Goal: Task Accomplishment & Management: Manage account settings

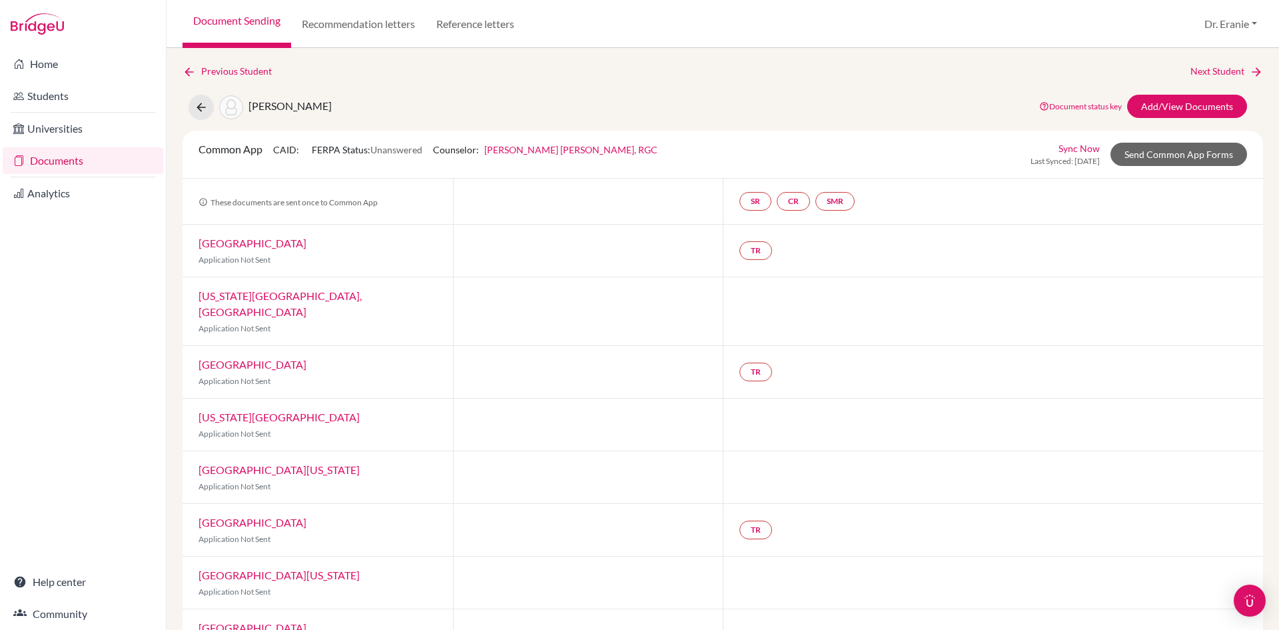
click at [75, 157] on link "Documents" at bounding box center [83, 160] width 161 height 27
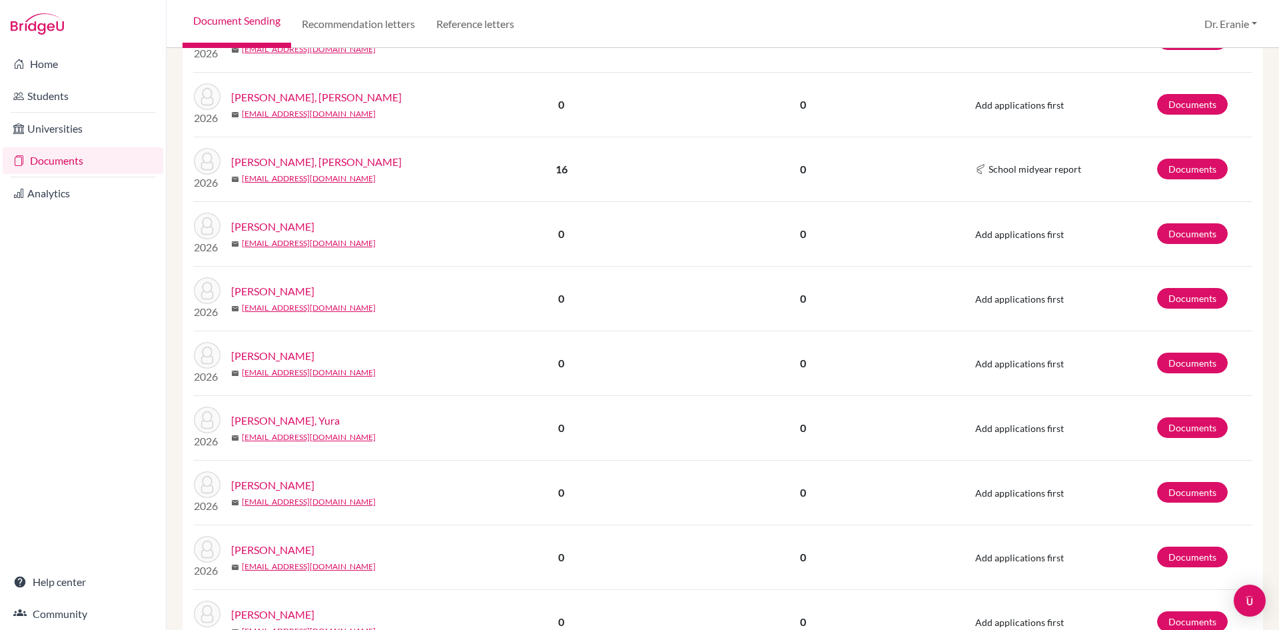
scroll to position [1066, 0]
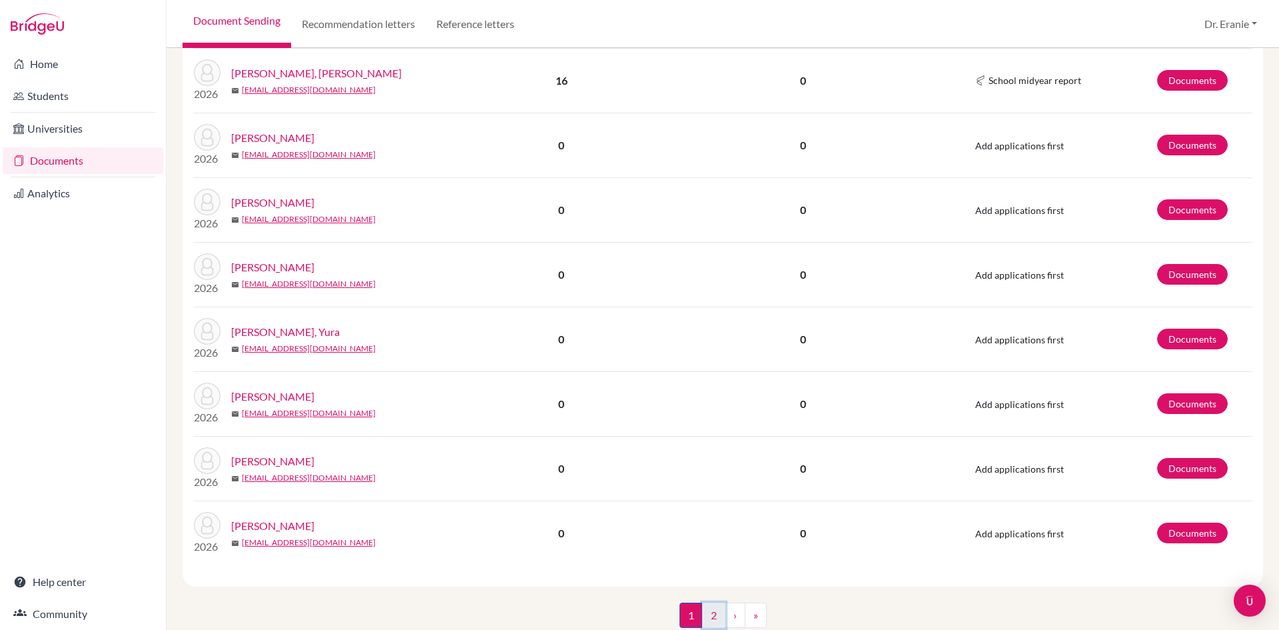
click at [709, 606] on link "2" at bounding box center [713, 614] width 23 height 25
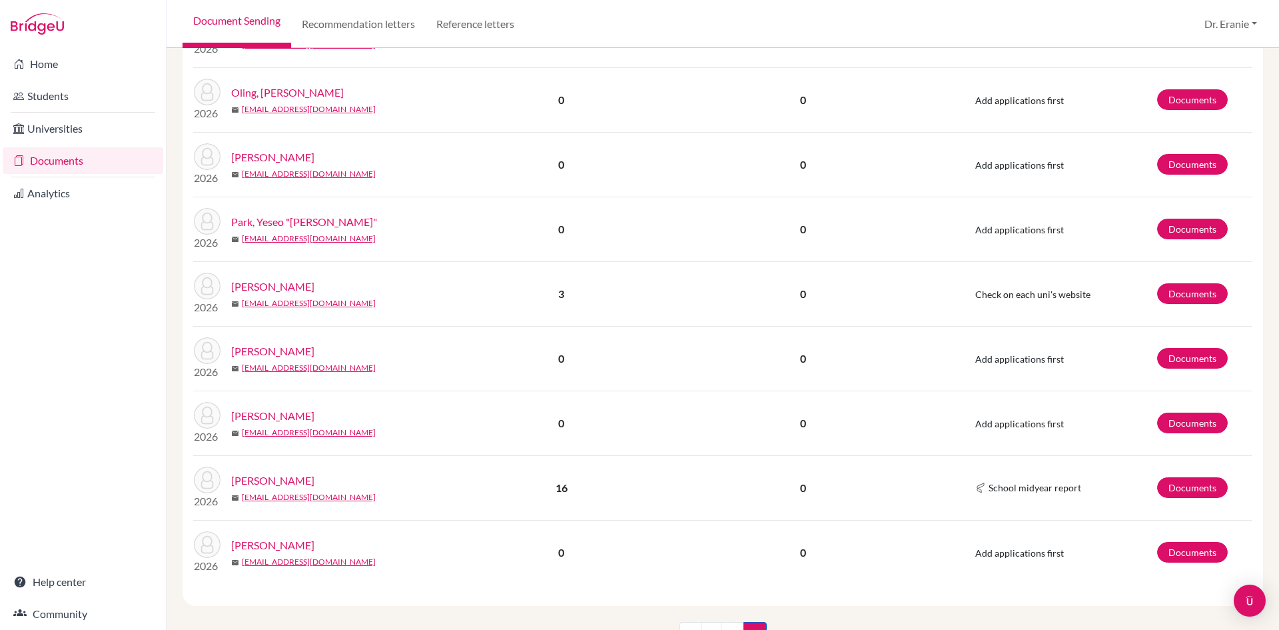
scroll to position [578, 0]
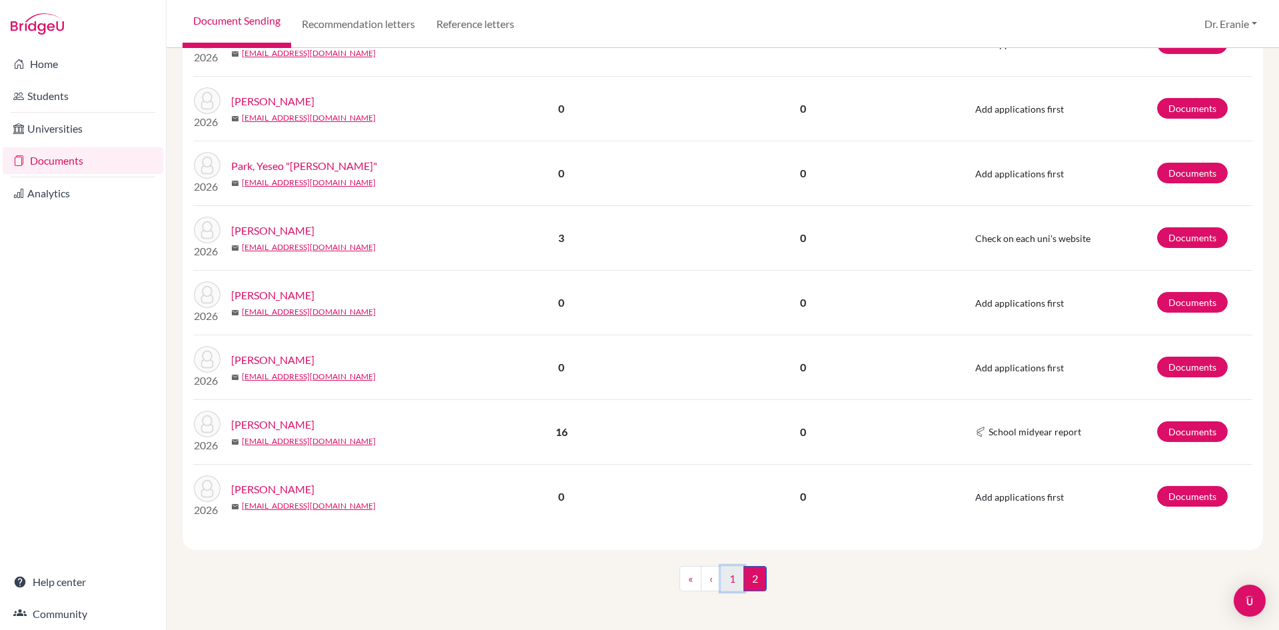
click at [728, 576] on link "1" at bounding box center [732, 578] width 23 height 25
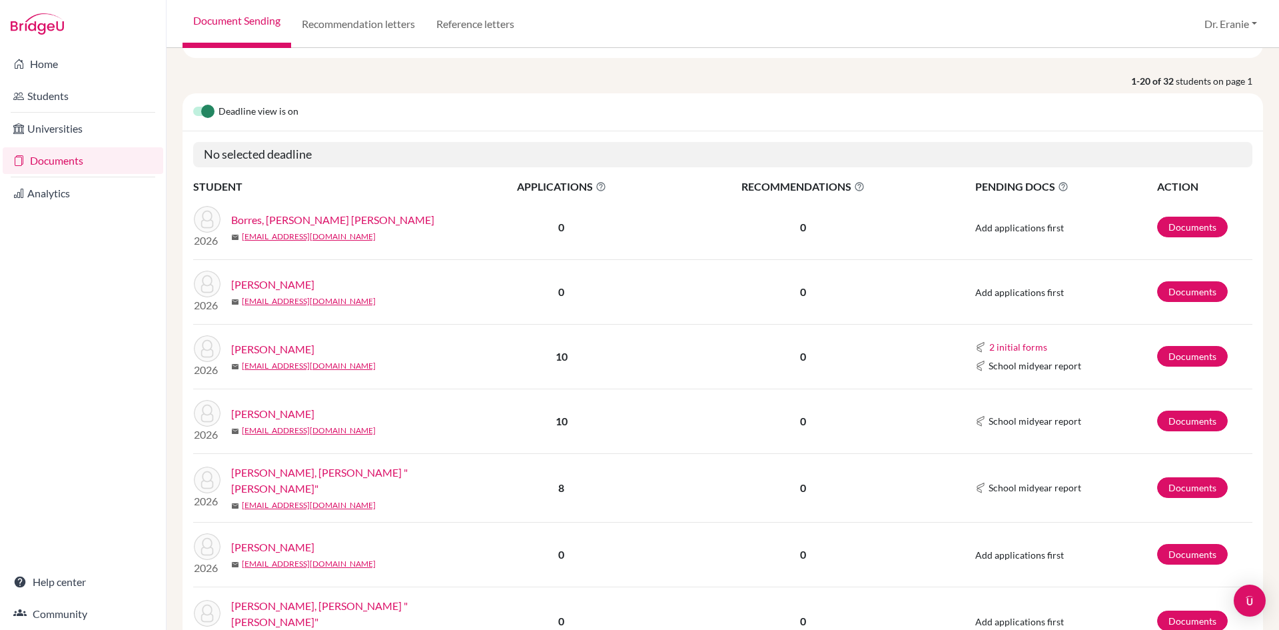
scroll to position [133, 0]
click at [317, 481] on link "[PERSON_NAME], [PERSON_NAME] "[PERSON_NAME]"" at bounding box center [350, 479] width 238 height 32
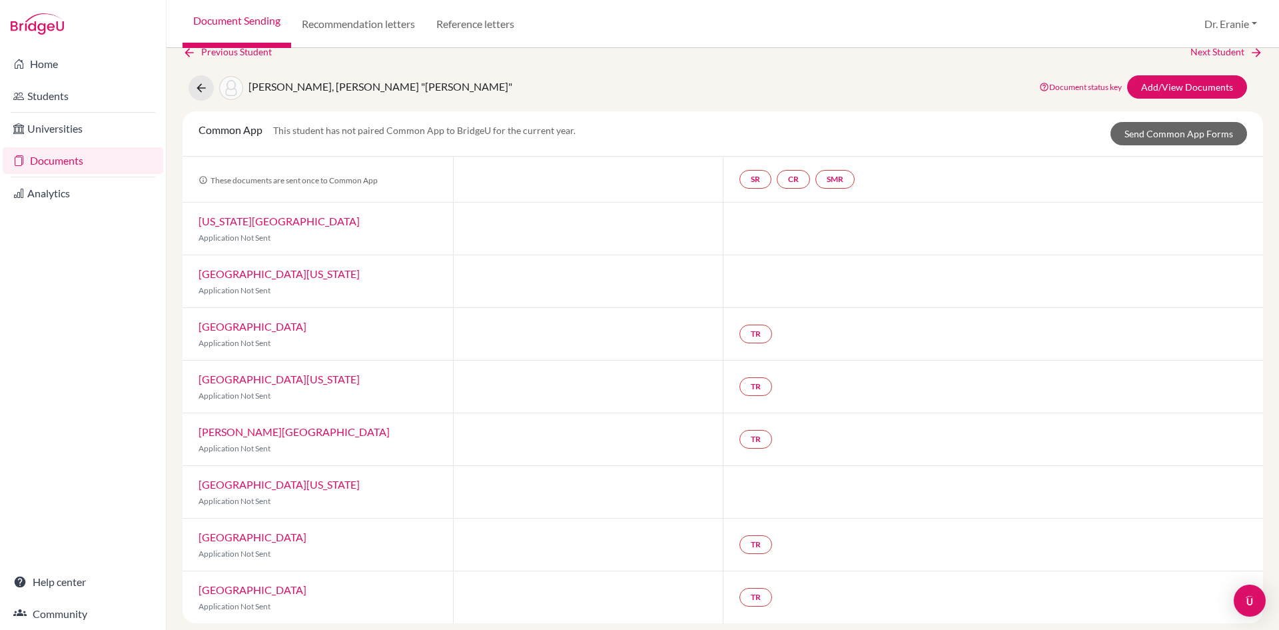
scroll to position [29, 0]
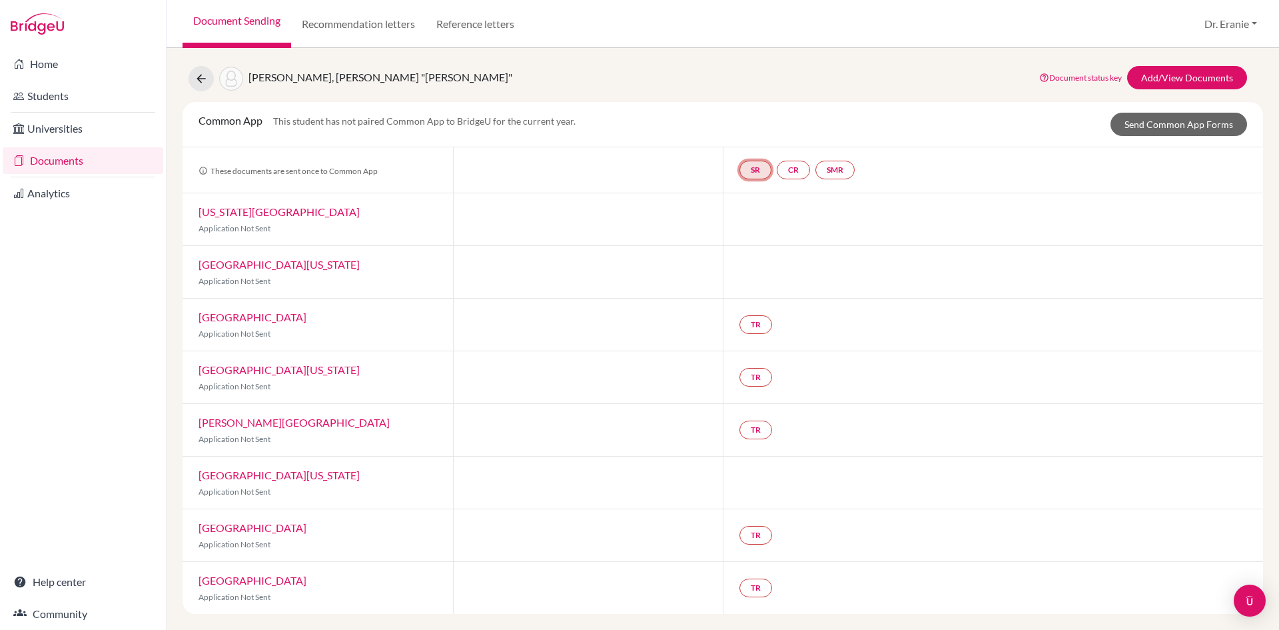
click at [816, 175] on link "SR" at bounding box center [835, 170] width 39 height 19
click at [755, 132] on span "School report" at bounding box center [755, 129] width 57 height 11
click at [798, 175] on link "CR" at bounding box center [793, 170] width 33 height 19
click at [826, 173] on link "SMR" at bounding box center [835, 170] width 39 height 19
click at [1188, 75] on link "Add/View Documents" at bounding box center [1188, 77] width 120 height 23
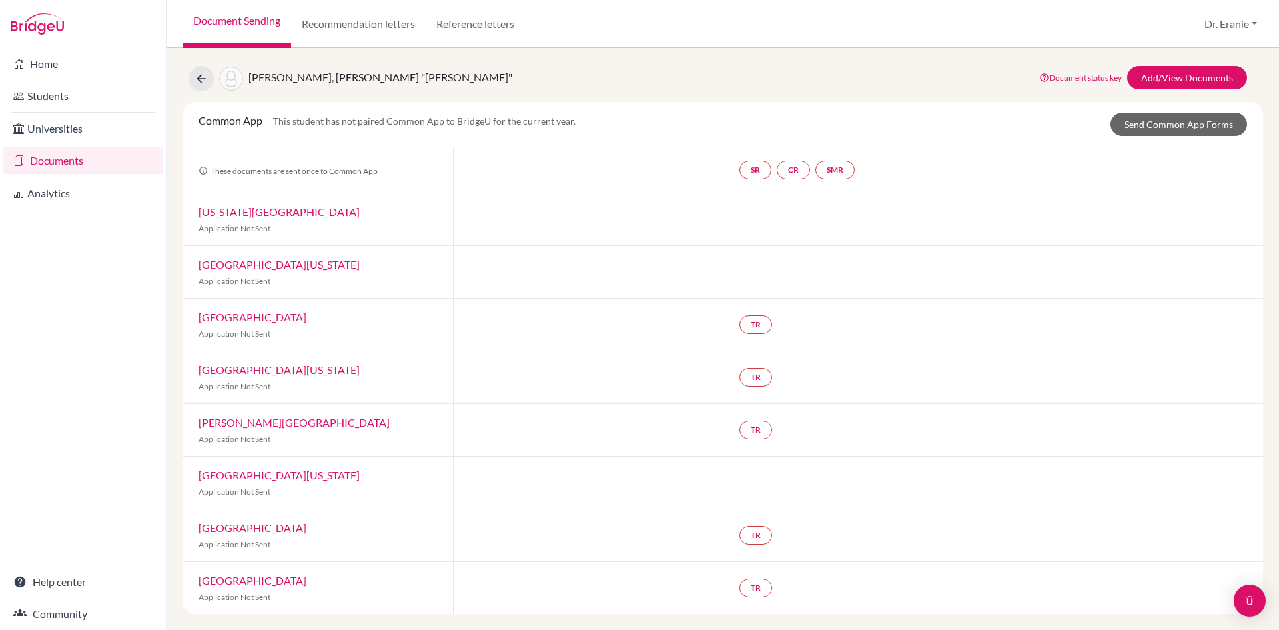
click at [262, 212] on link "[US_STATE][GEOGRAPHIC_DATA]" at bounding box center [279, 211] width 161 height 13
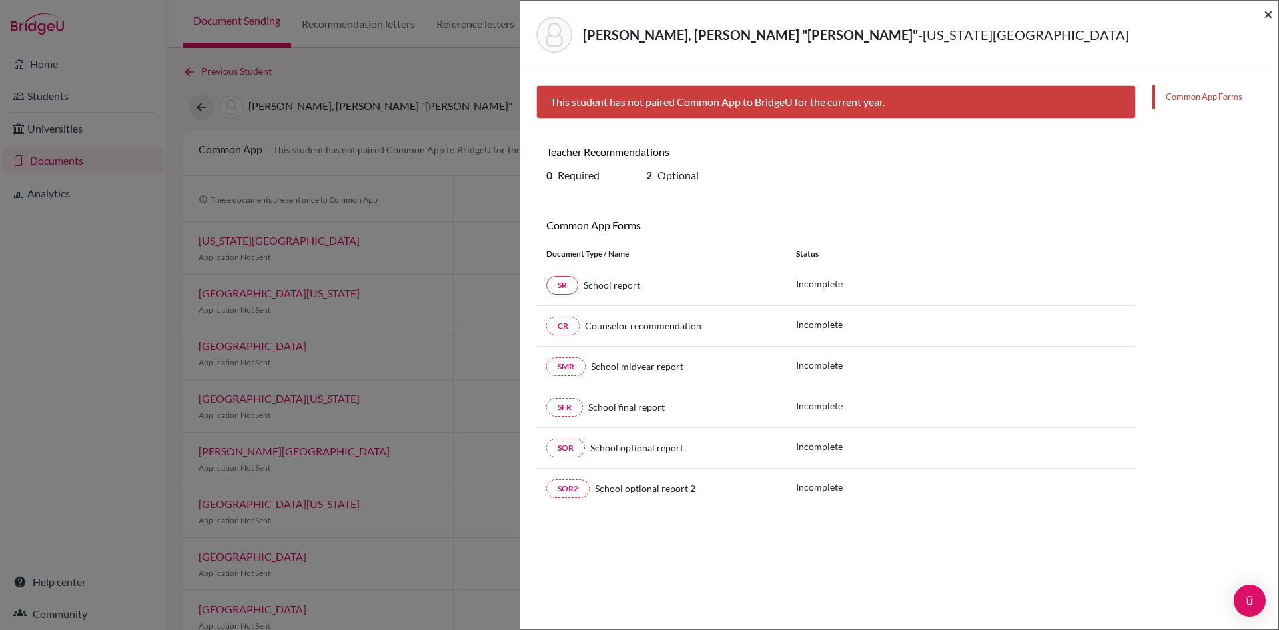
click at [1269, 21] on span "×" at bounding box center [1268, 13] width 9 height 19
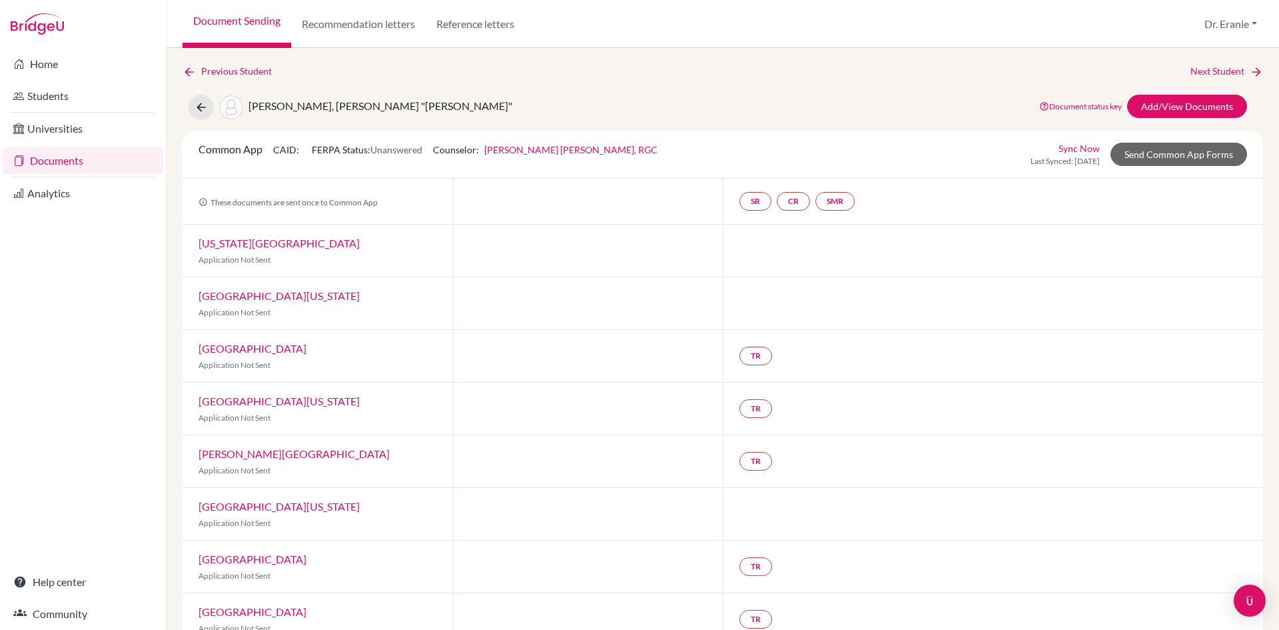
click at [1080, 146] on link "Sync Now" at bounding box center [1079, 148] width 41 height 14
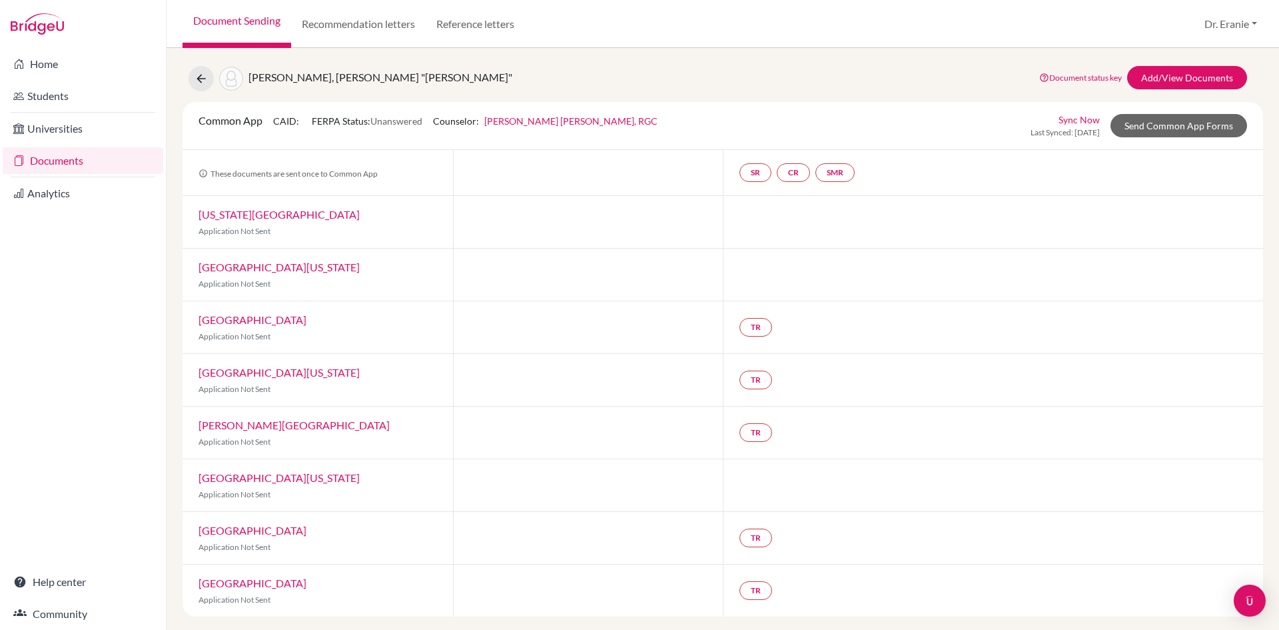
scroll to position [75, 0]
click at [283, 213] on link "[US_STATE][GEOGRAPHIC_DATA]" at bounding box center [279, 211] width 161 height 13
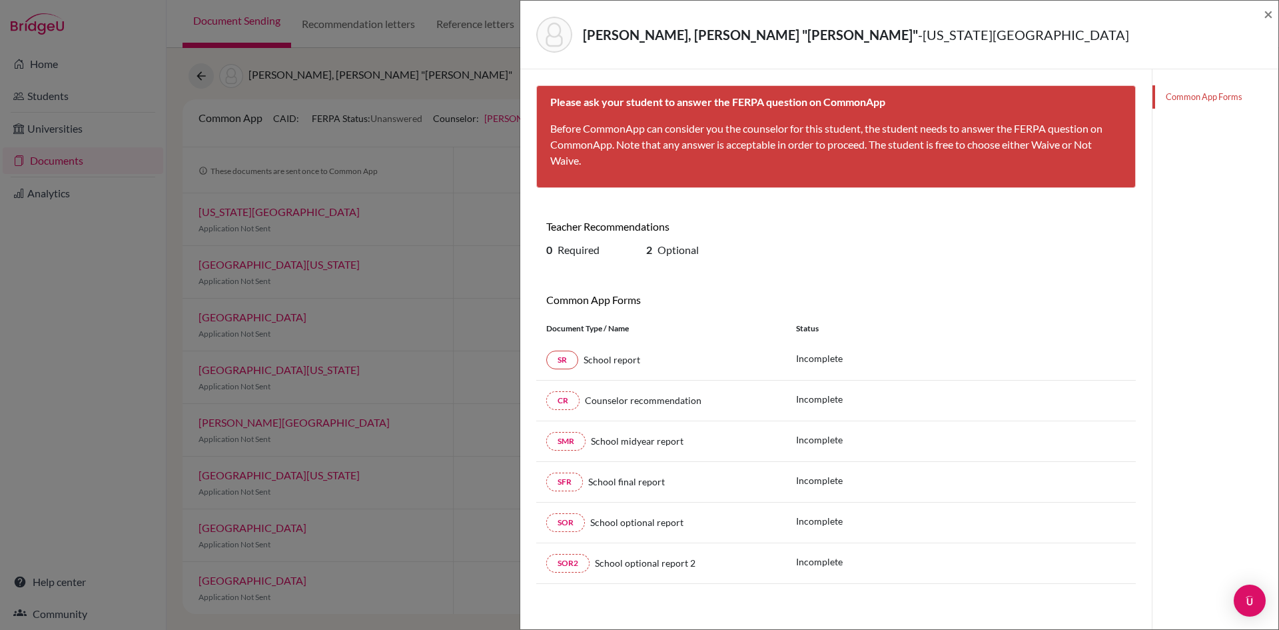
click at [1273, 13] on div "[PERSON_NAME] "[PERSON_NAME]" - [US_STATE][GEOGRAPHIC_DATA] ×" at bounding box center [899, 35] width 758 height 69
click at [1269, 11] on span "×" at bounding box center [1268, 13] width 9 height 19
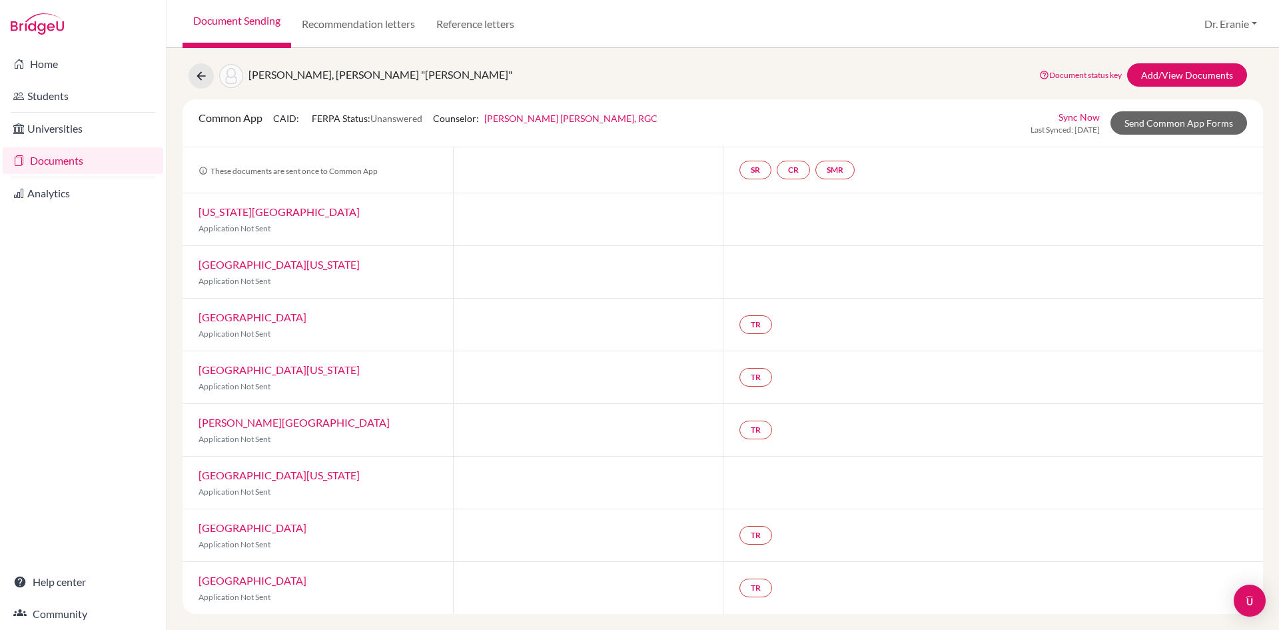
click at [270, 263] on link "[GEOGRAPHIC_DATA][US_STATE]" at bounding box center [279, 264] width 161 height 13
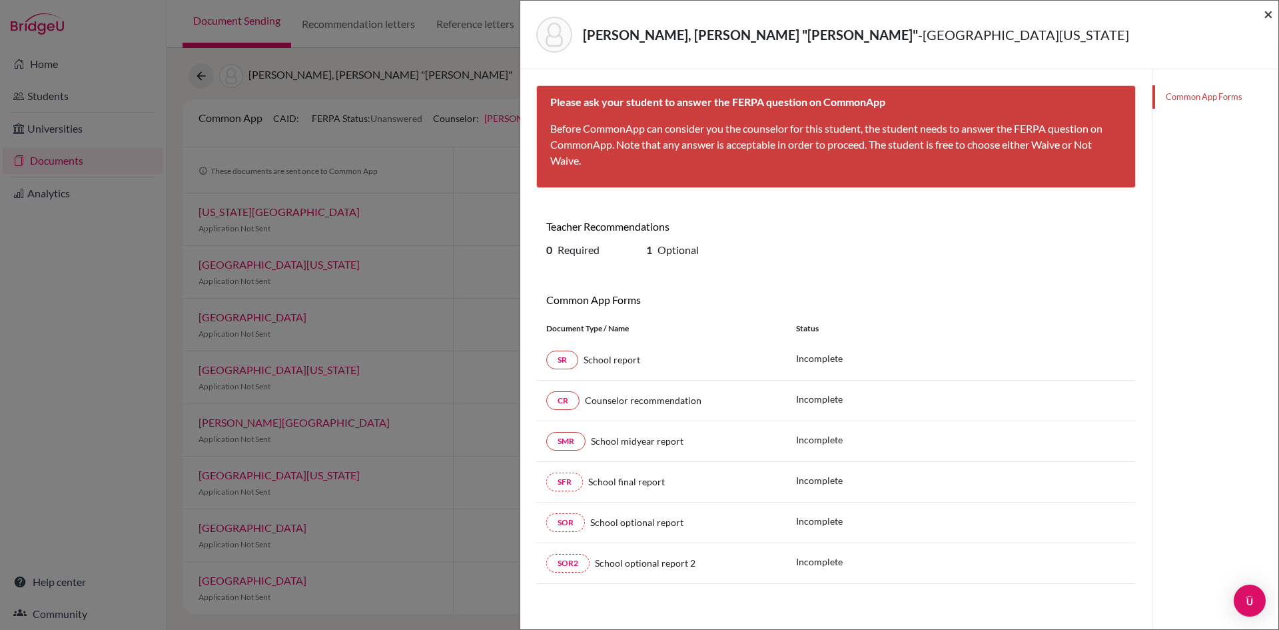
click at [1271, 13] on span "×" at bounding box center [1268, 13] width 9 height 19
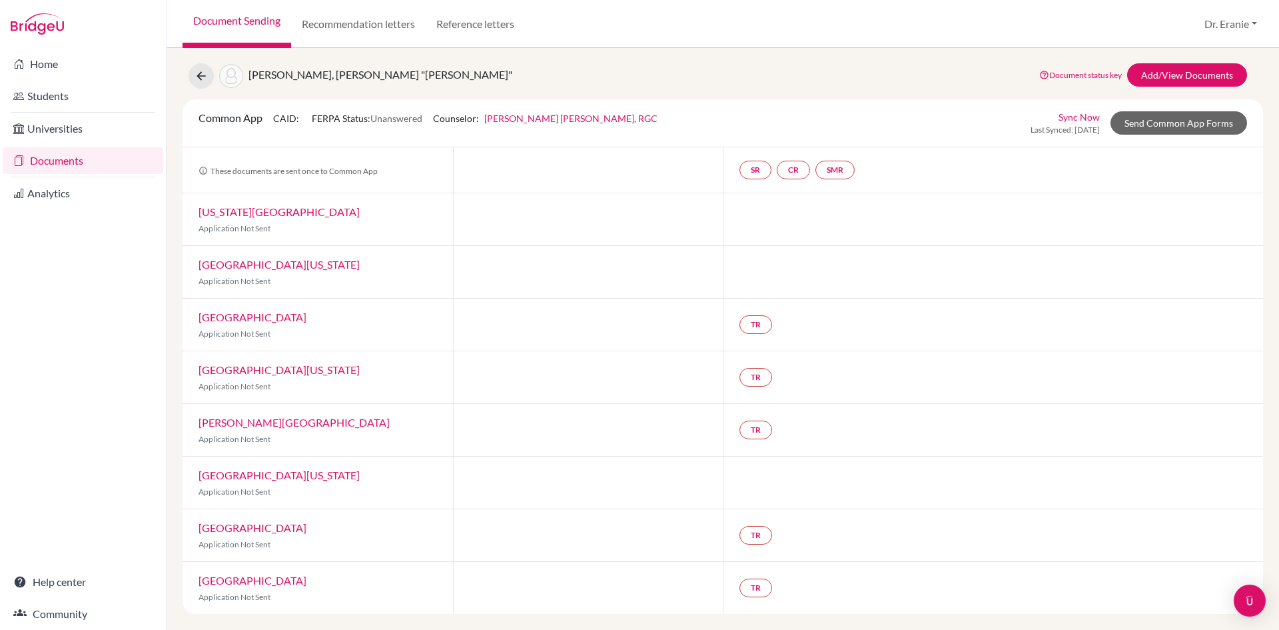
click at [300, 312] on link "[GEOGRAPHIC_DATA]" at bounding box center [253, 317] width 108 height 13
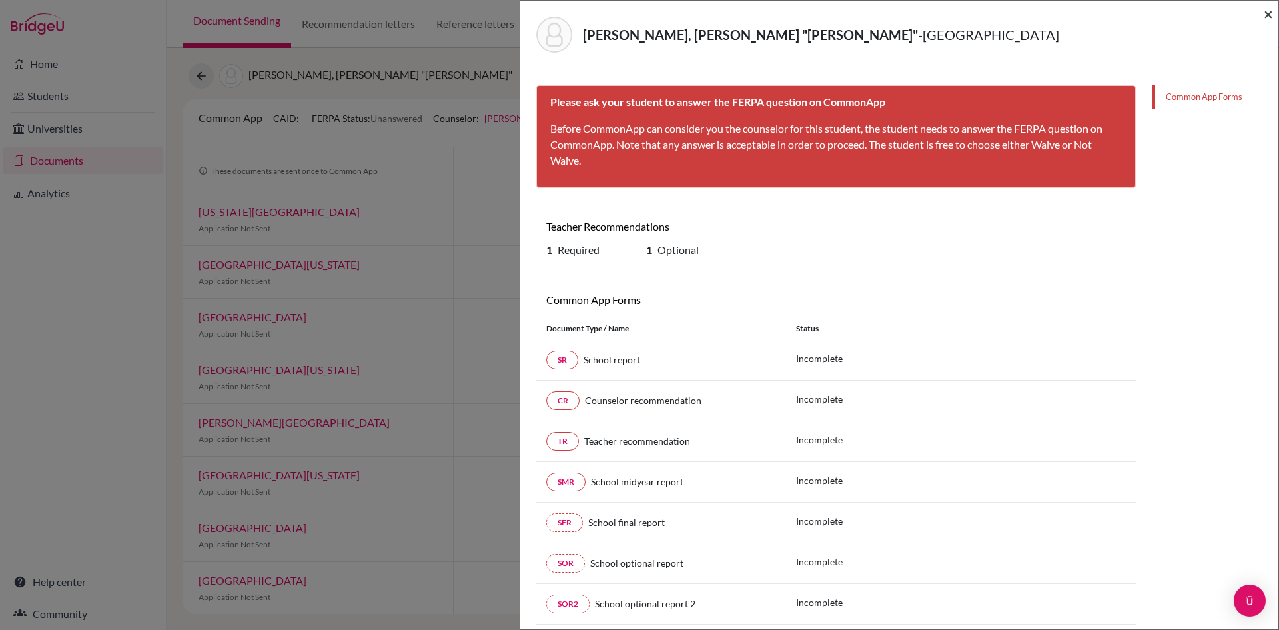
click at [1271, 9] on span "×" at bounding box center [1268, 13] width 9 height 19
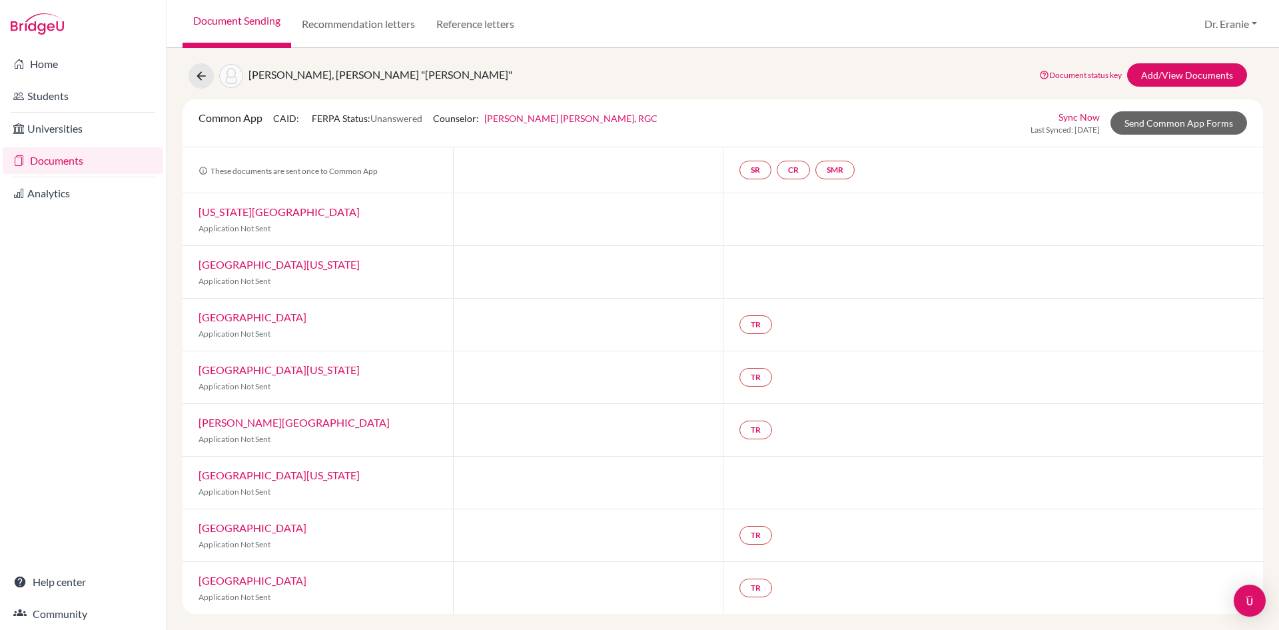
click at [281, 367] on link "[GEOGRAPHIC_DATA][US_STATE]" at bounding box center [279, 369] width 161 height 13
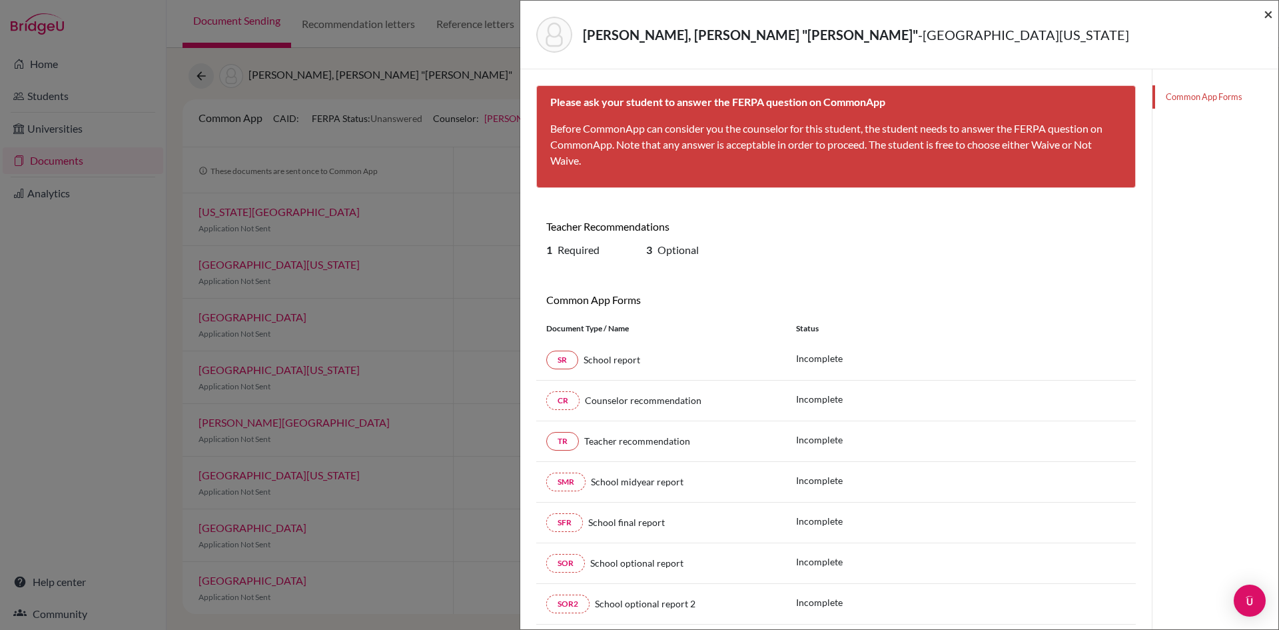
click at [1267, 16] on span "×" at bounding box center [1268, 13] width 9 height 19
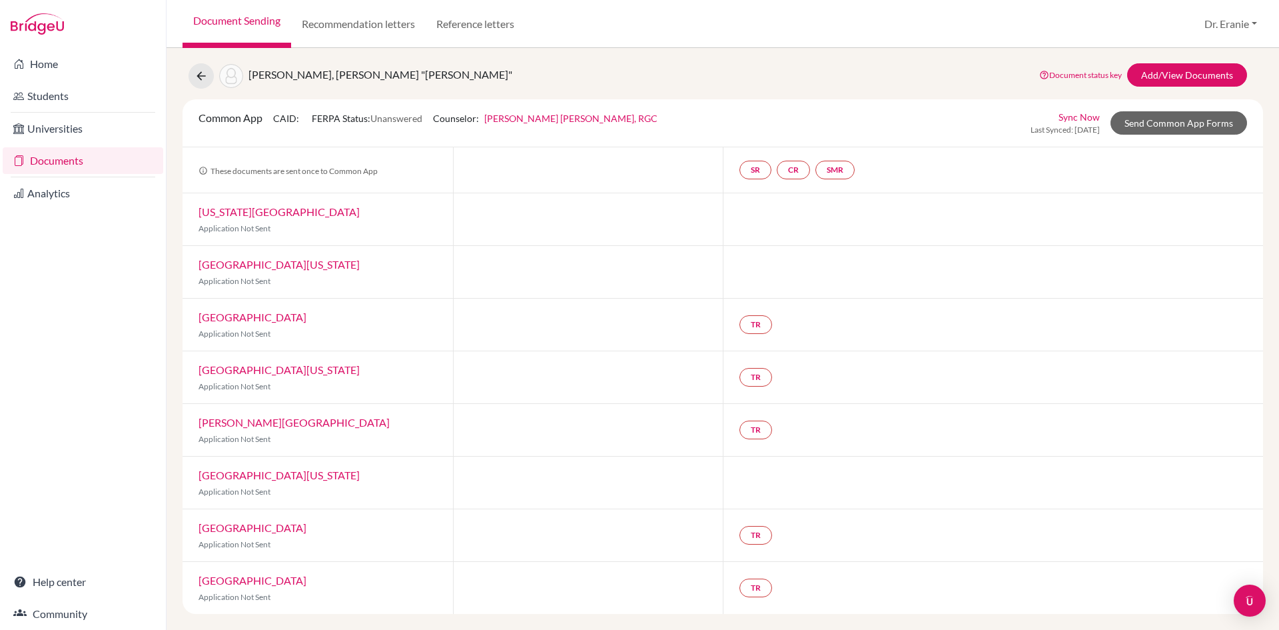
click at [268, 422] on link "[PERSON_NAME][GEOGRAPHIC_DATA]" at bounding box center [294, 422] width 191 height 13
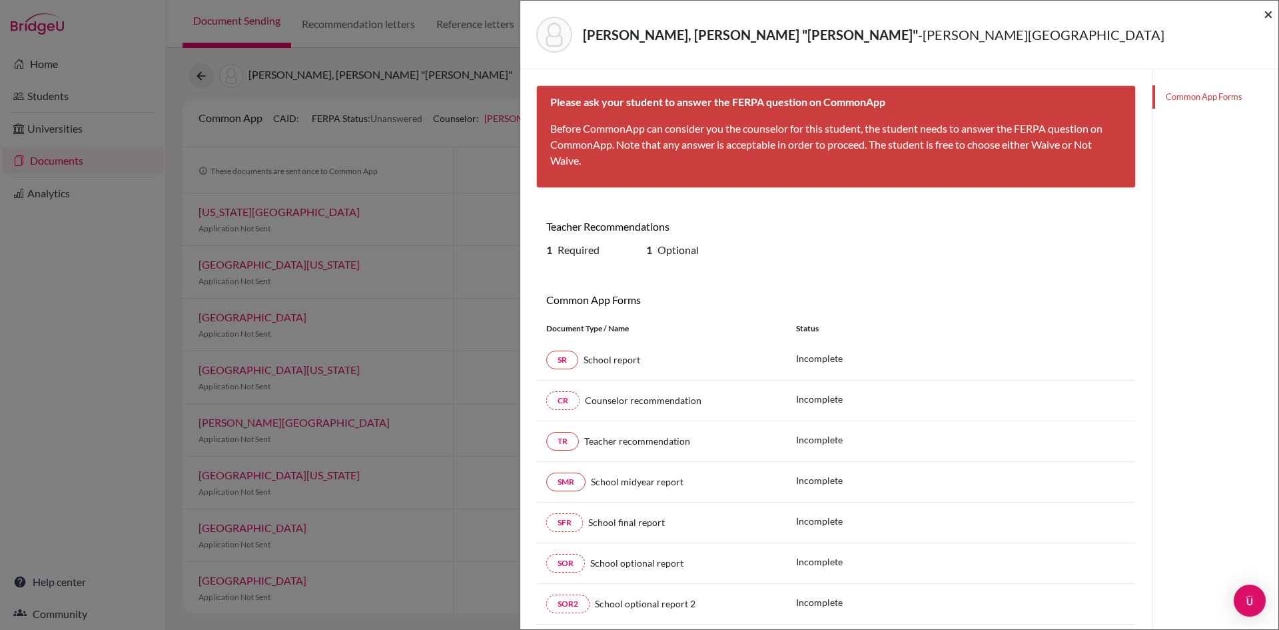
click at [1269, 15] on span "×" at bounding box center [1268, 13] width 9 height 19
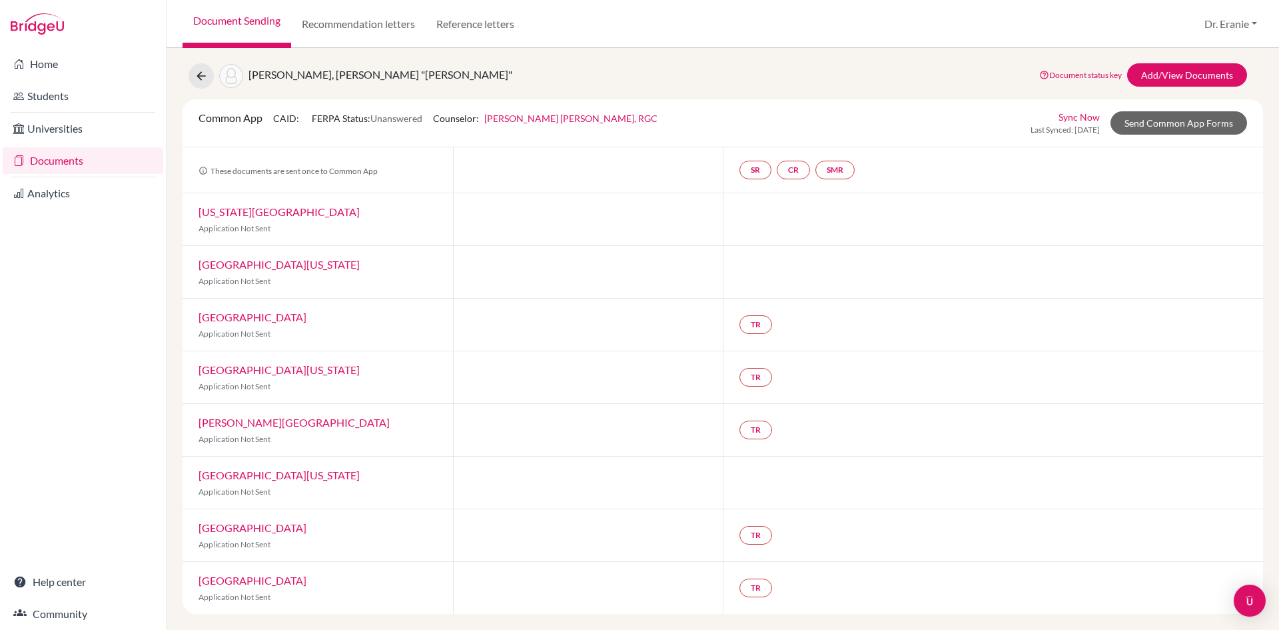
click at [253, 476] on link "[GEOGRAPHIC_DATA][US_STATE]" at bounding box center [279, 474] width 161 height 13
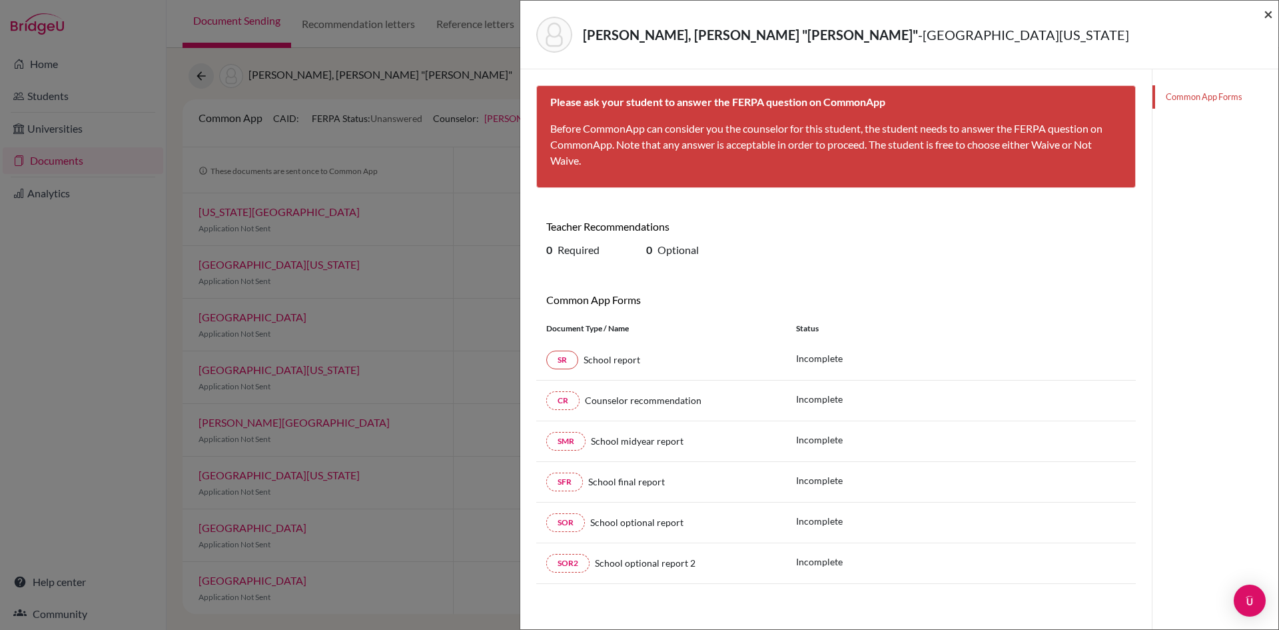
click at [1265, 11] on span "×" at bounding box center [1268, 13] width 9 height 19
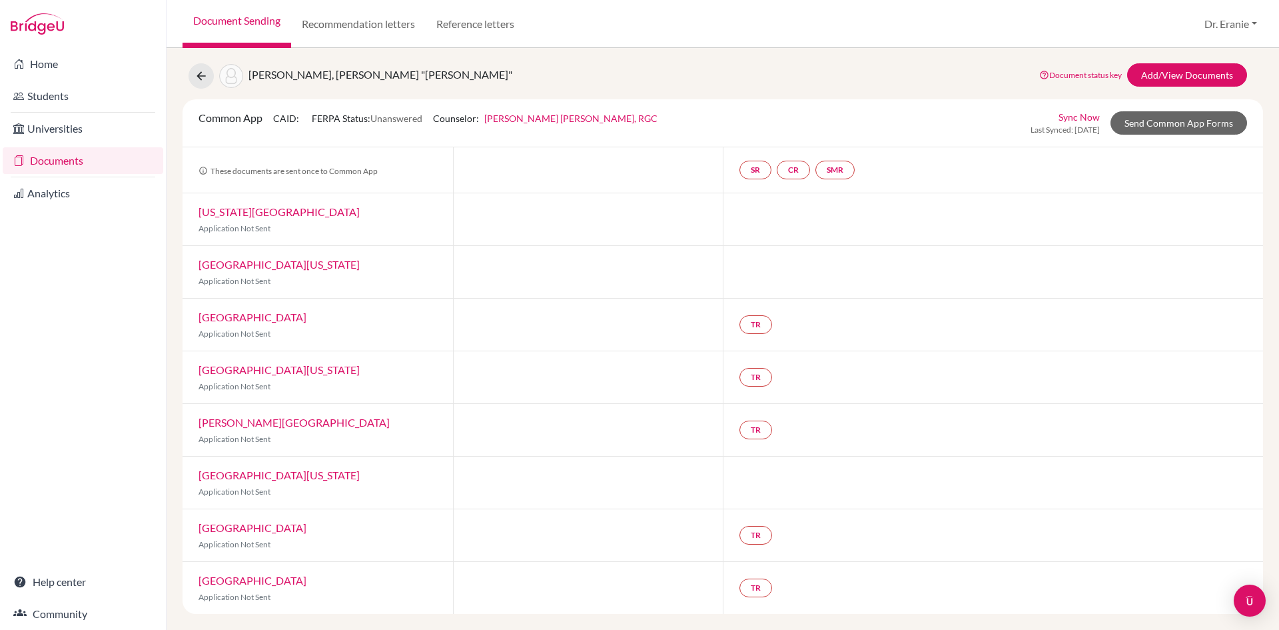
click at [265, 527] on link "[GEOGRAPHIC_DATA]" at bounding box center [253, 527] width 108 height 13
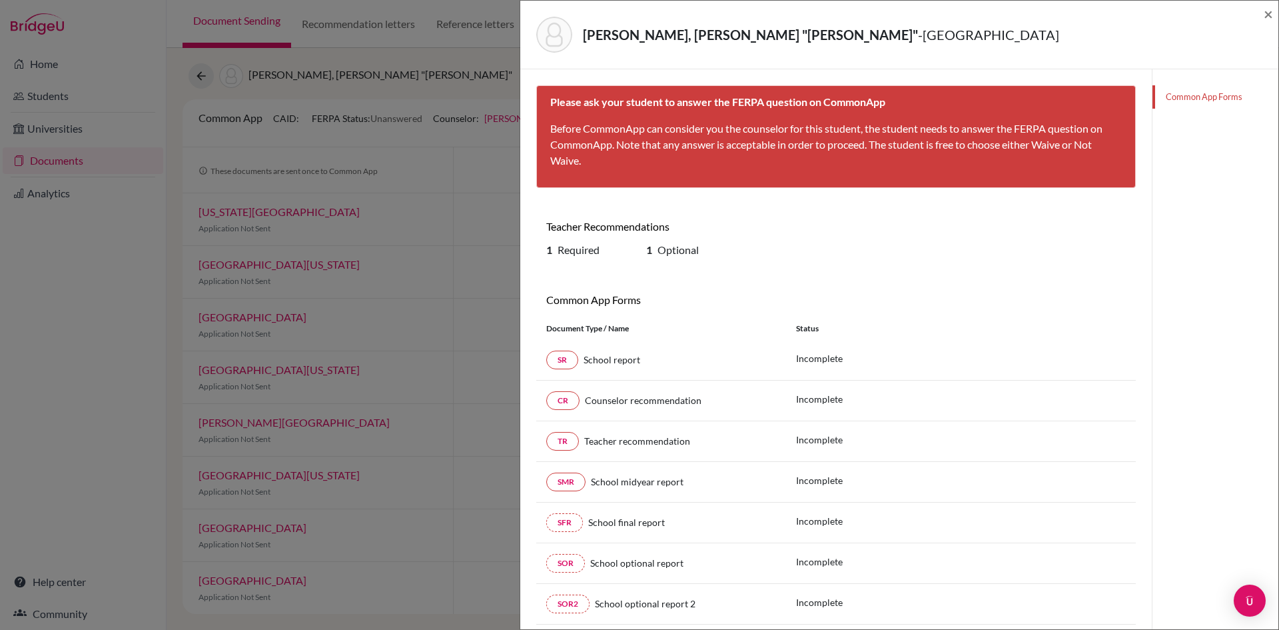
click at [1273, 17] on div "[PERSON_NAME] "[PERSON_NAME]" - [GEOGRAPHIC_DATA] ×" at bounding box center [899, 35] width 758 height 69
click at [1265, 14] on span "×" at bounding box center [1268, 13] width 9 height 19
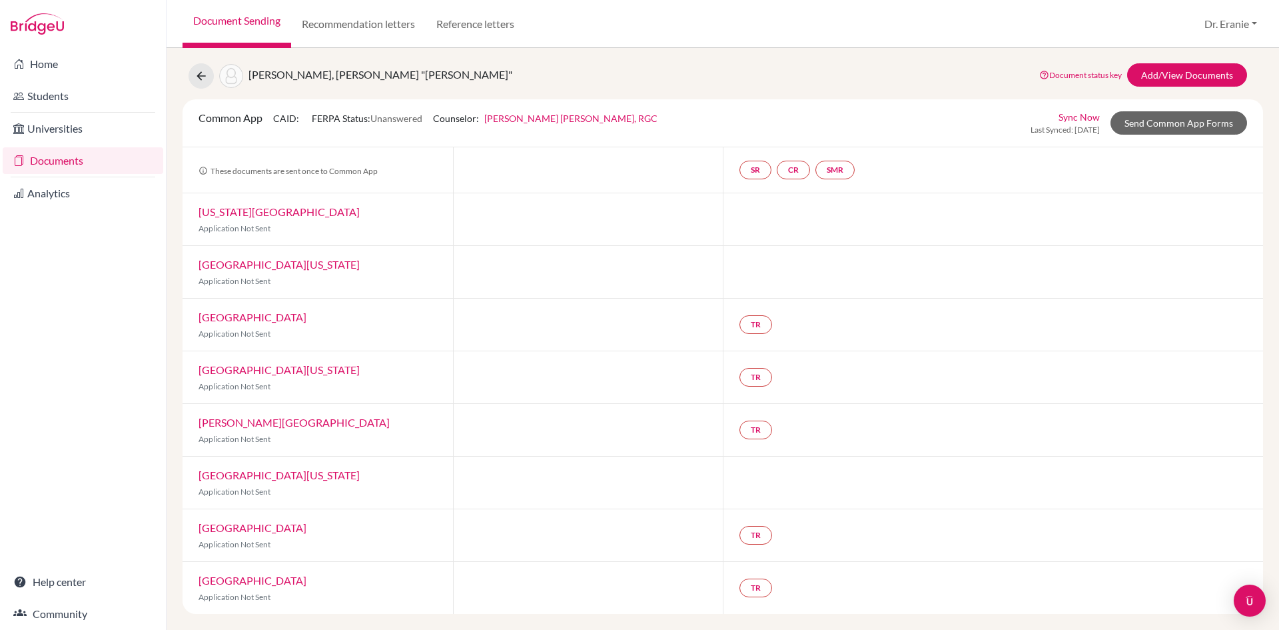
click at [261, 577] on link "[GEOGRAPHIC_DATA]" at bounding box center [253, 580] width 108 height 13
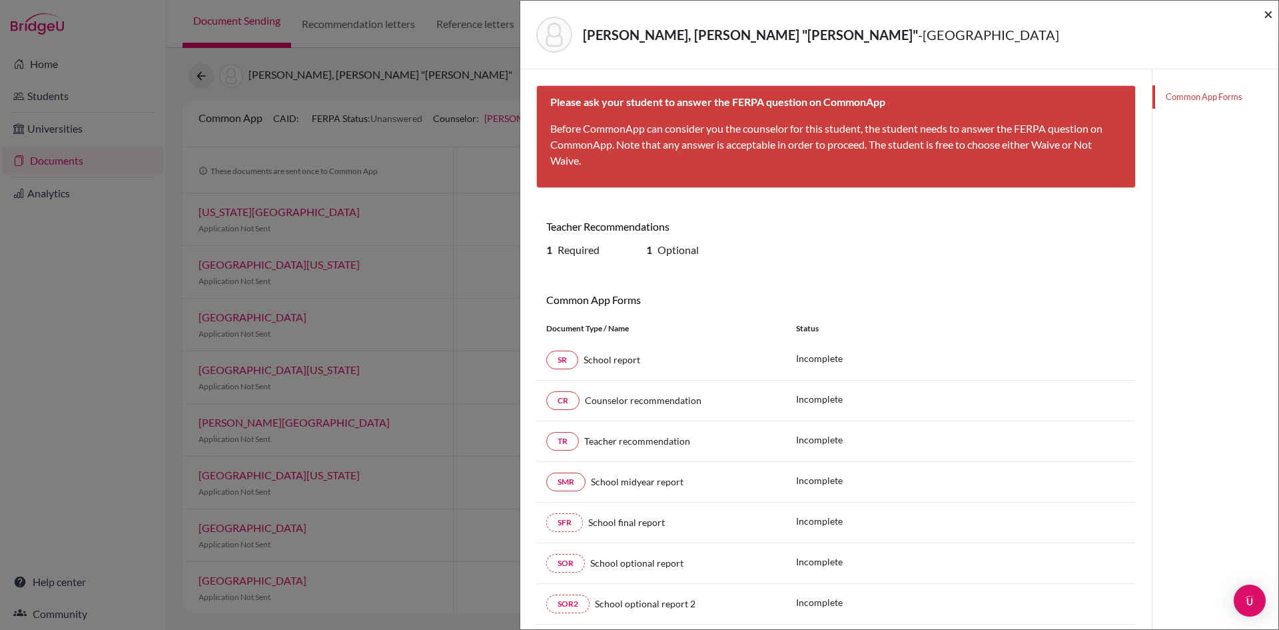
click at [1269, 16] on span "×" at bounding box center [1268, 13] width 9 height 19
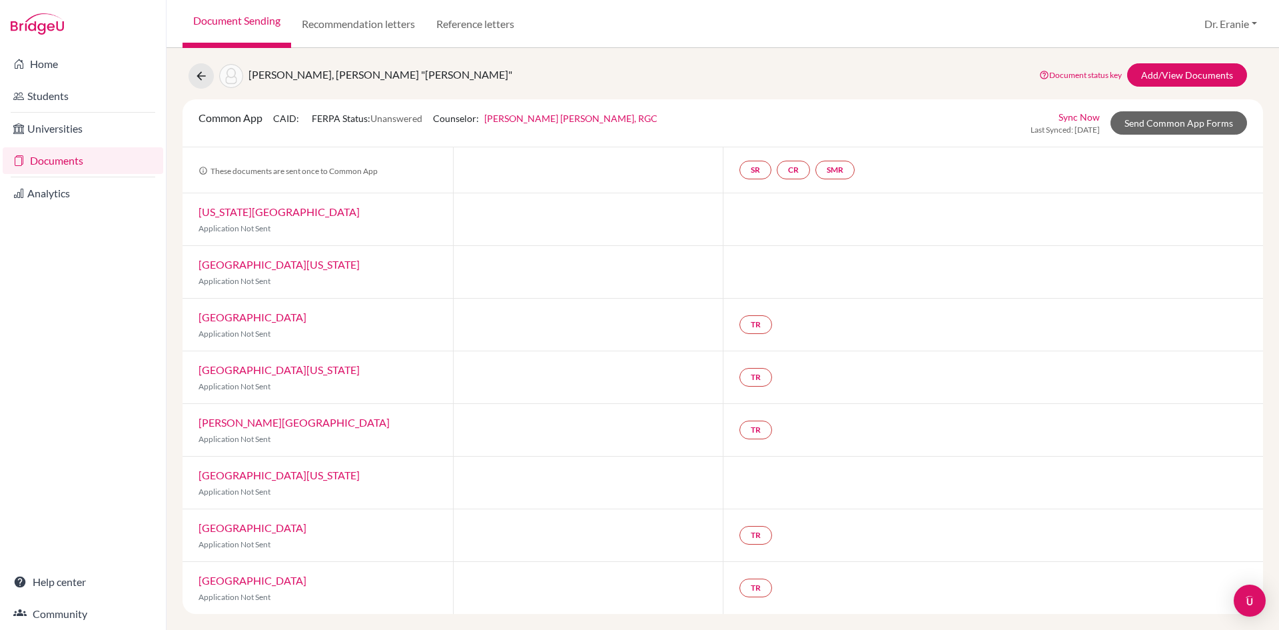
click at [259, 214] on link "[US_STATE][GEOGRAPHIC_DATA]" at bounding box center [279, 211] width 161 height 13
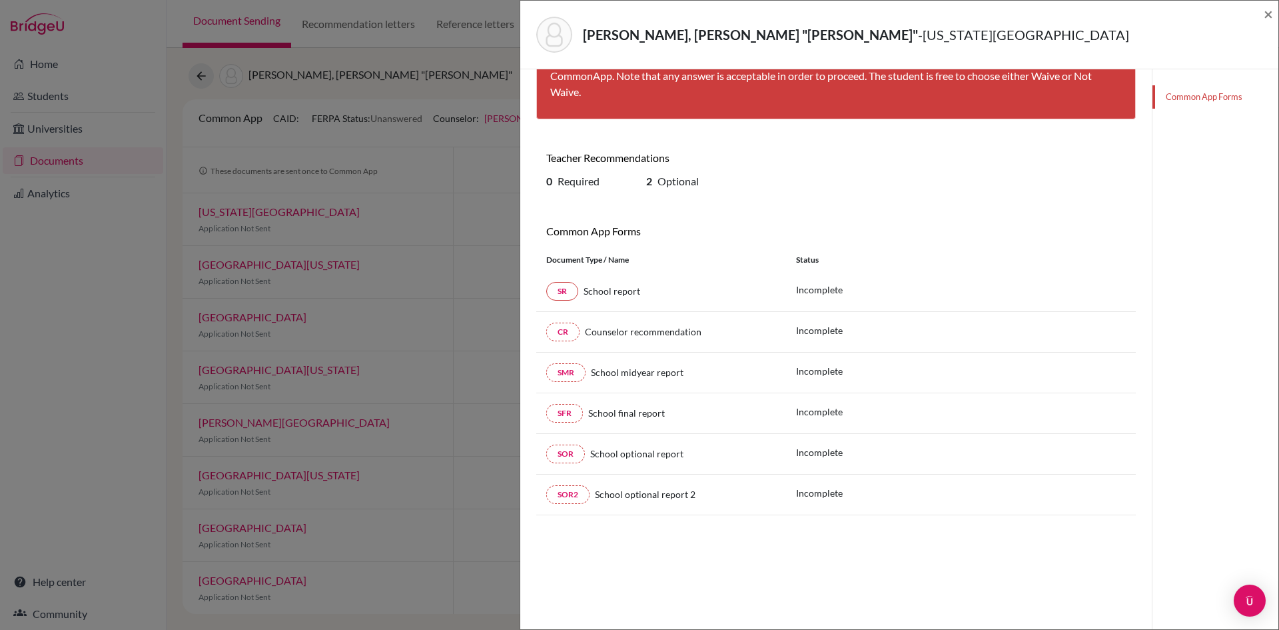
scroll to position [70, 0]
click at [1265, 11] on span "×" at bounding box center [1268, 13] width 9 height 19
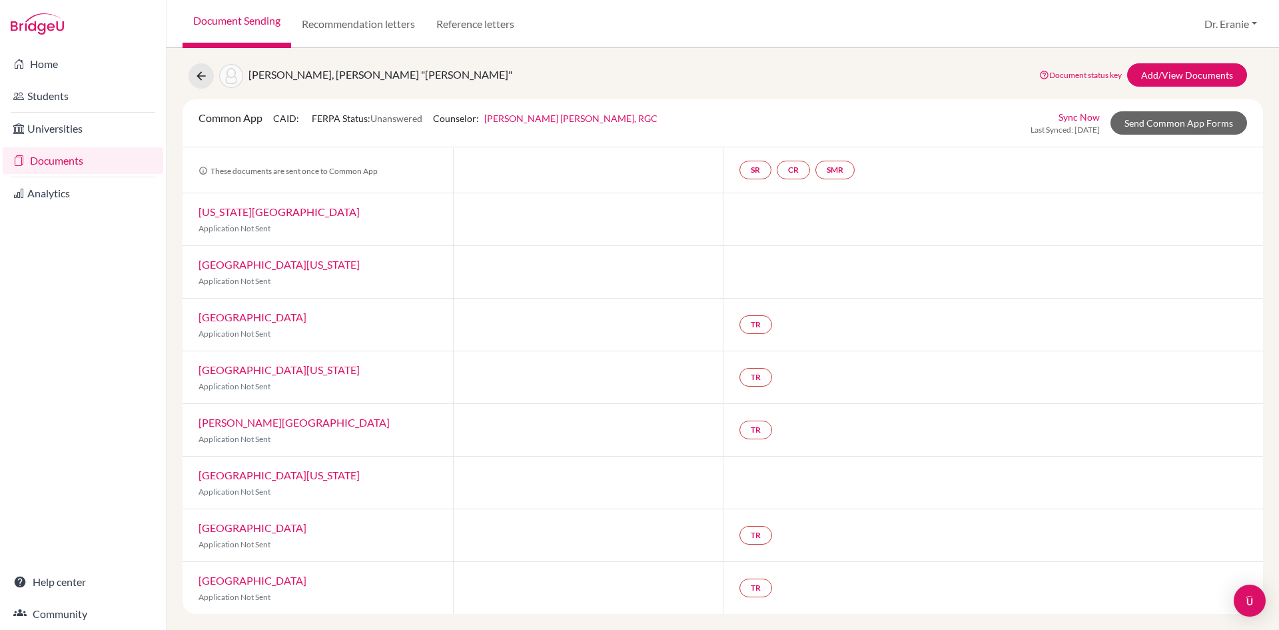
click at [275, 321] on link "[GEOGRAPHIC_DATA]" at bounding box center [253, 317] width 108 height 13
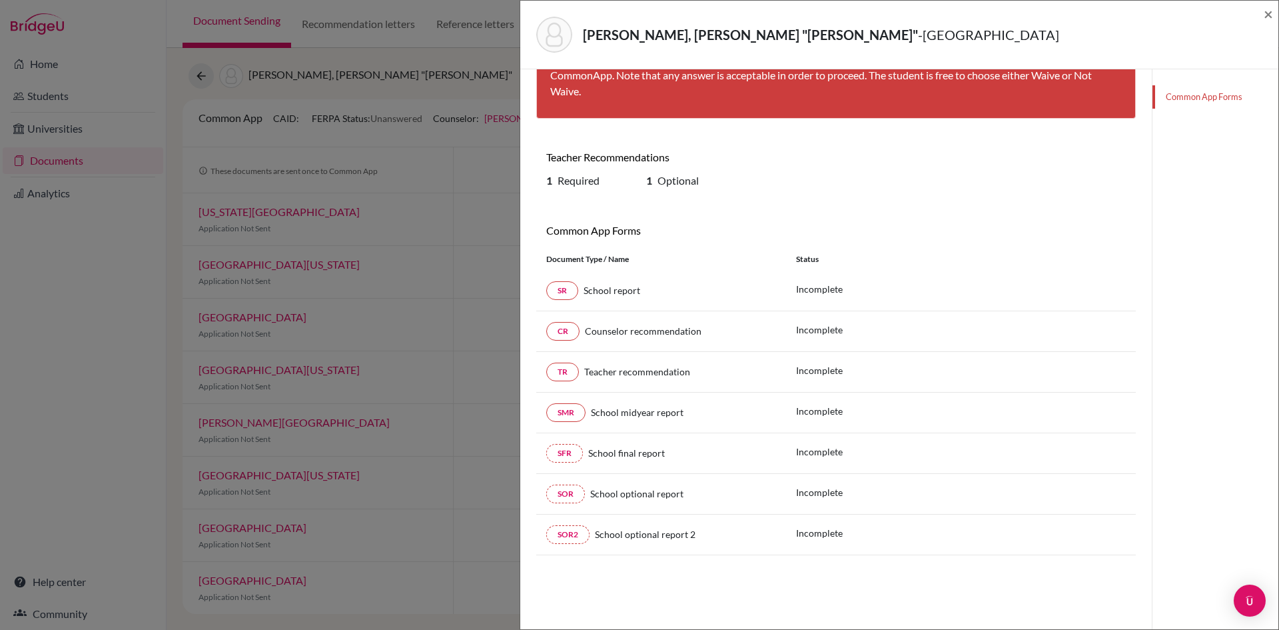
scroll to position [70, 0]
click at [1271, 15] on span "×" at bounding box center [1268, 13] width 9 height 19
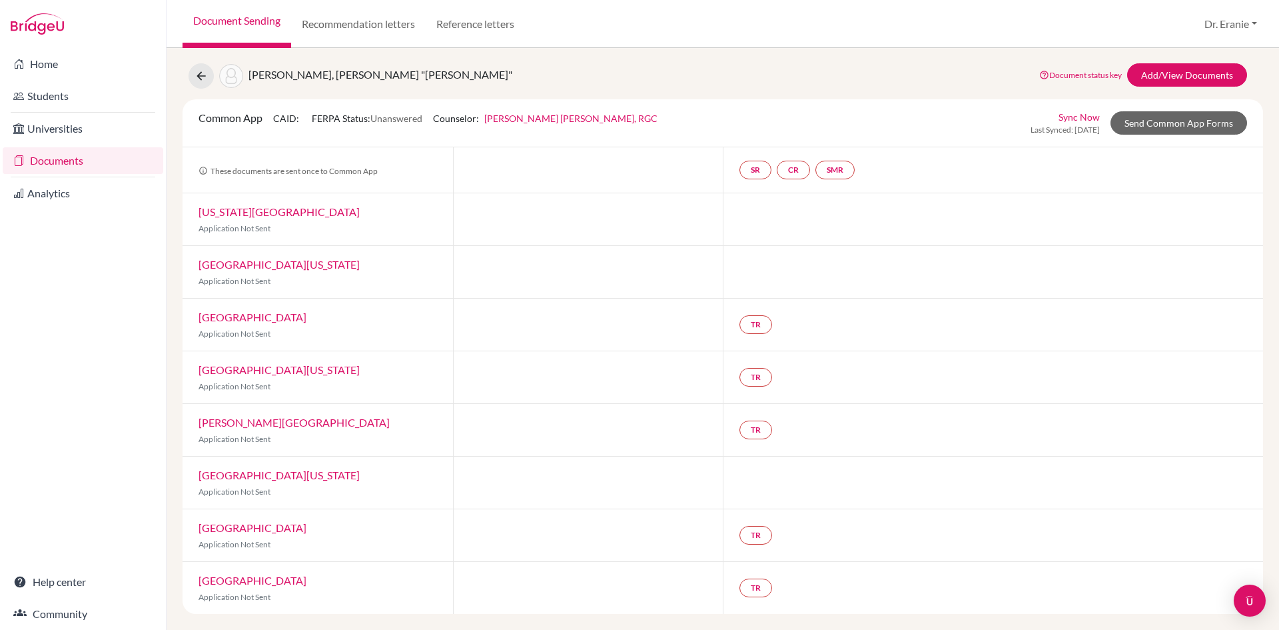
click at [269, 367] on link "[GEOGRAPHIC_DATA][US_STATE]" at bounding box center [279, 369] width 161 height 13
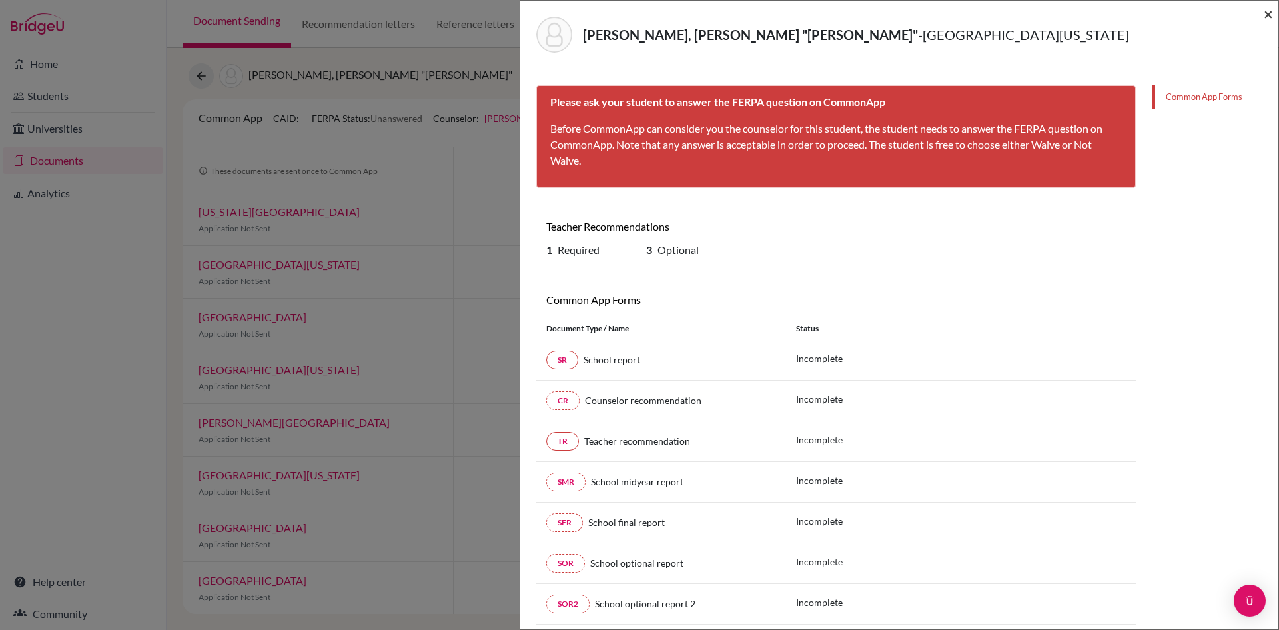
click at [1266, 18] on span "×" at bounding box center [1268, 13] width 9 height 19
